Goal: Find contact information: Find contact information

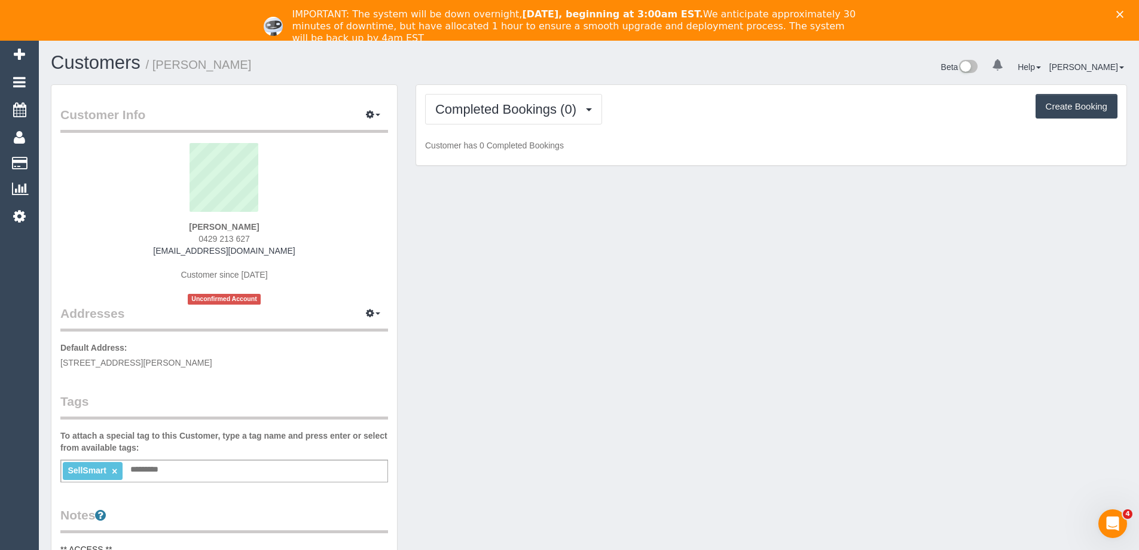
drag, startPoint x: 183, startPoint y: 226, endPoint x: 314, endPoint y: 245, distance: 132.4
click at [314, 245] on div "[PERSON_NAME] 0429 213 627 [EMAIL_ADDRESS][DOMAIN_NAME] Customer since [DATE] U…" at bounding box center [224, 223] width 328 height 161
copy div "[PERSON_NAME] 0429 213 627 [EMAIL_ADDRESS][DOMAIN_NAME]"
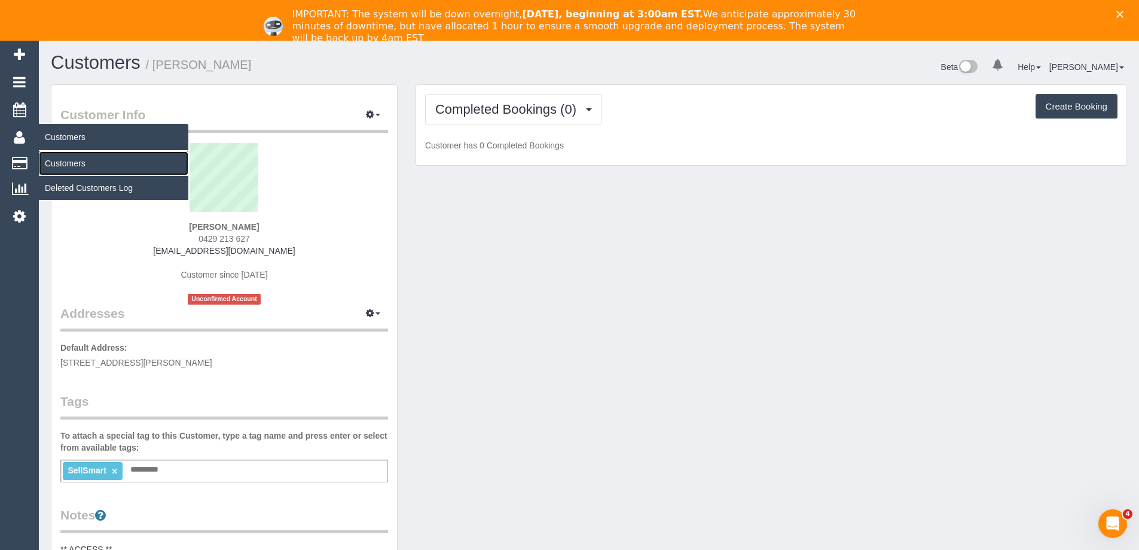
click at [71, 154] on link "Customers" at bounding box center [114, 163] width 150 height 24
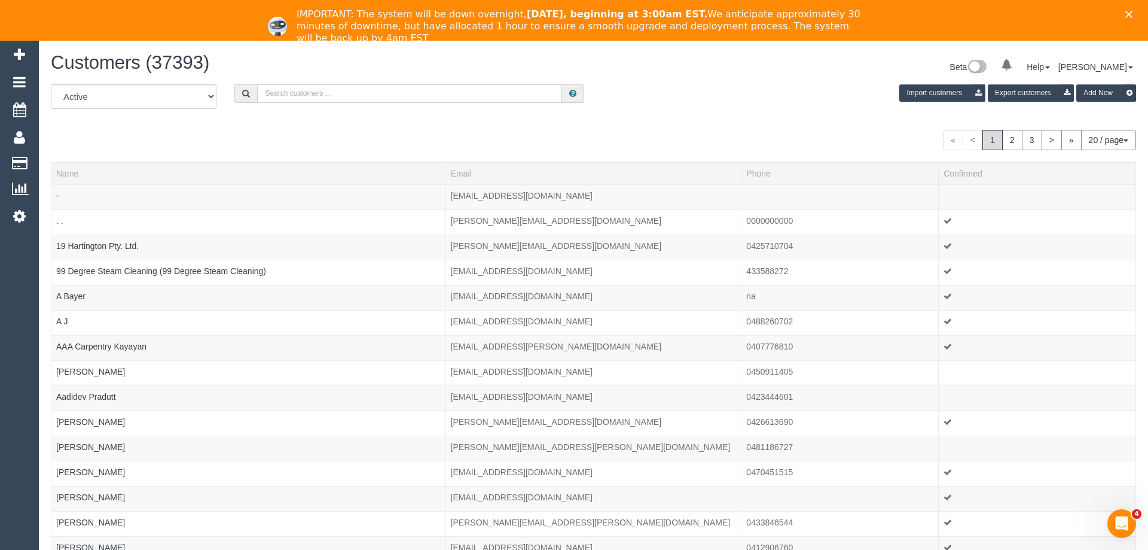
click at [467, 93] on input "text" at bounding box center [409, 93] width 305 height 19
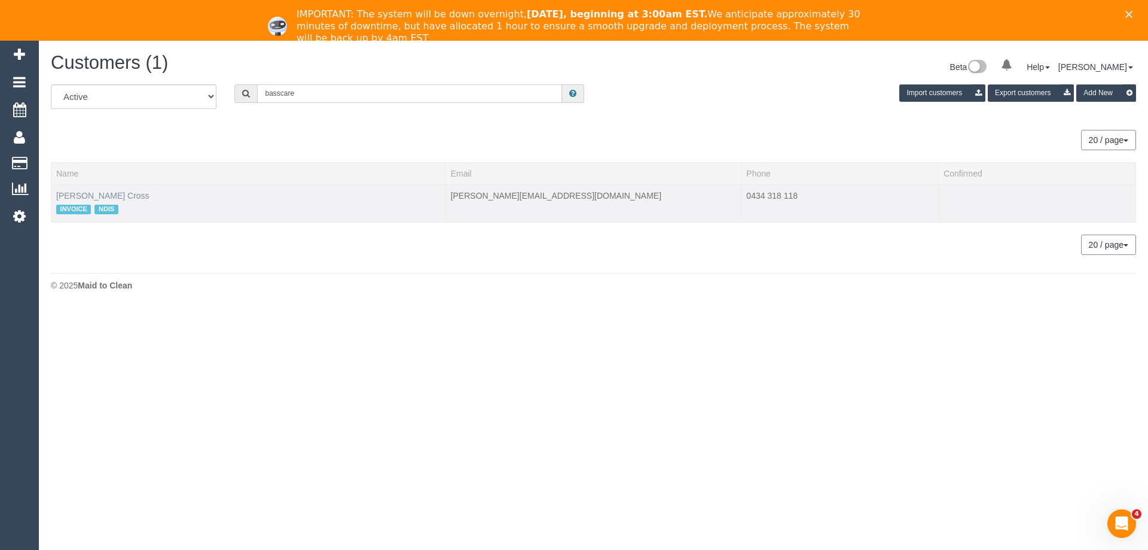
type input "basscare"
click at [89, 193] on link "[PERSON_NAME] Cross" at bounding box center [102, 196] width 93 height 10
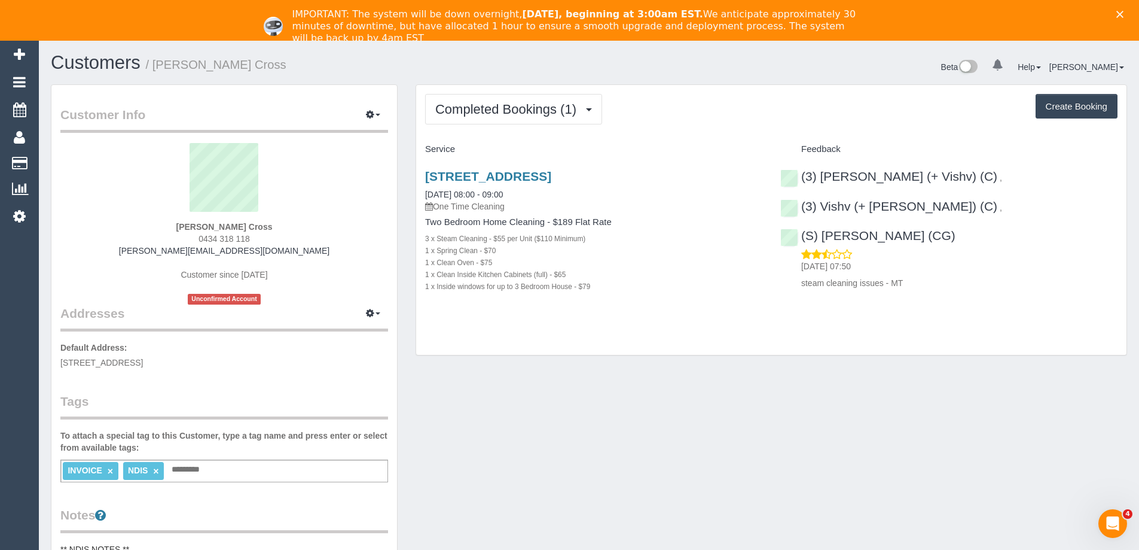
click at [721, 295] on div "[STREET_ADDRESS] [DATE] 08:00 - 09:00 One Time Cleaning Two Bedroom Home Cleani…" at bounding box center [593, 237] width 355 height 157
